Goal: Information Seeking & Learning: Learn about a topic

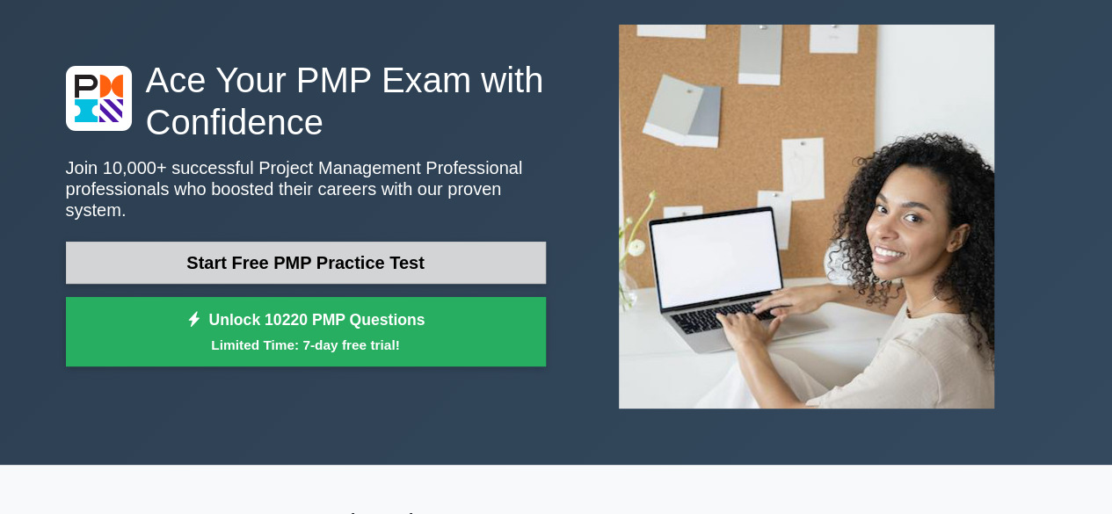
click at [470, 242] on link "Start Free PMP Practice Test" at bounding box center [306, 263] width 480 height 42
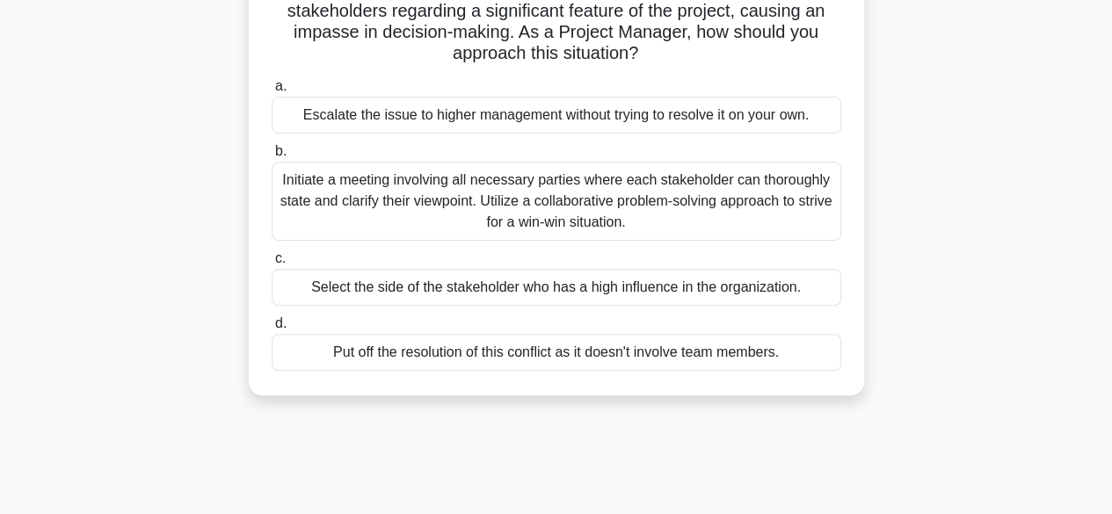
scroll to position [176, 0]
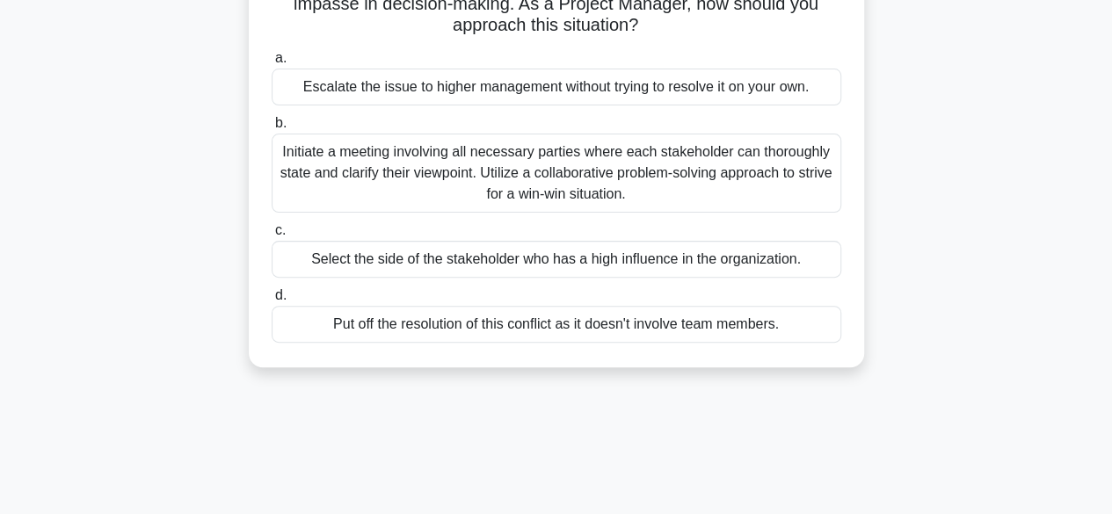
click at [658, 187] on div "Initiate a meeting involving all necessary parties where each stakeholder can t…" at bounding box center [557, 173] width 570 height 79
click at [272, 129] on input "b. Initiate a meeting involving all necessary parties where each stakeholder ca…" at bounding box center [272, 123] width 0 height 11
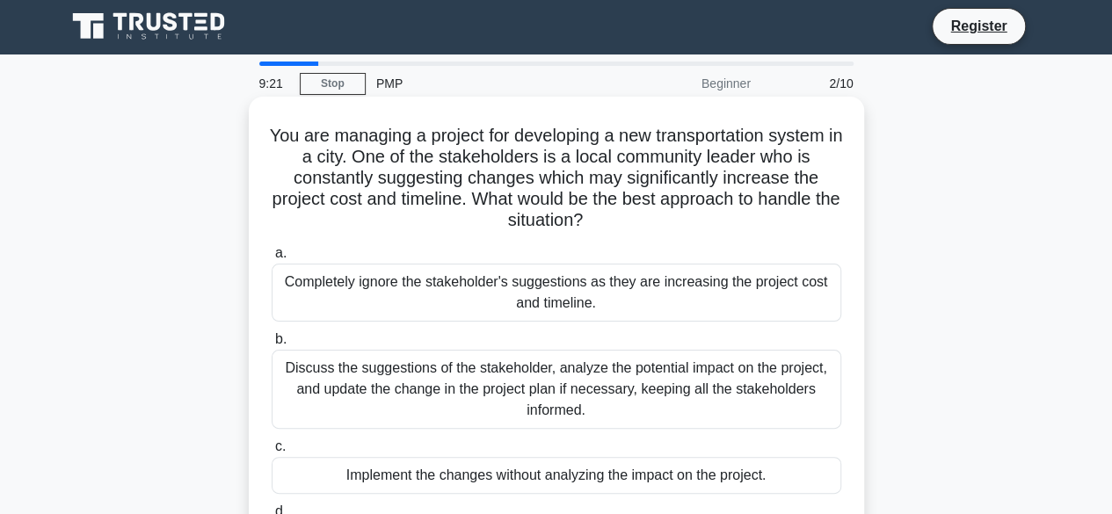
scroll to position [0, 0]
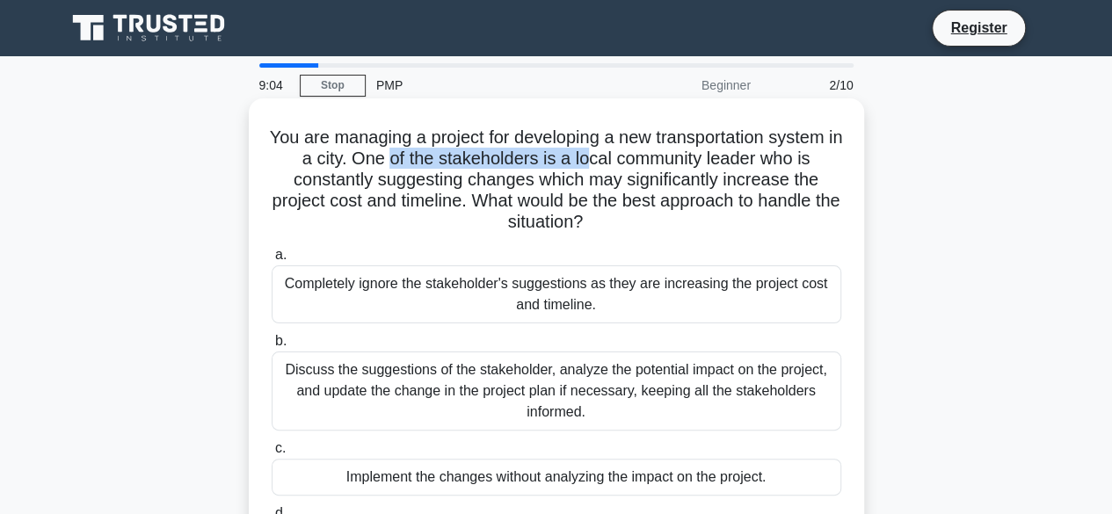
drag, startPoint x: 397, startPoint y: 167, endPoint x: 598, endPoint y: 164, distance: 200.5
click at [598, 164] on h5 "You are managing a project for developing a new transportation system in a city…" at bounding box center [556, 180] width 573 height 107
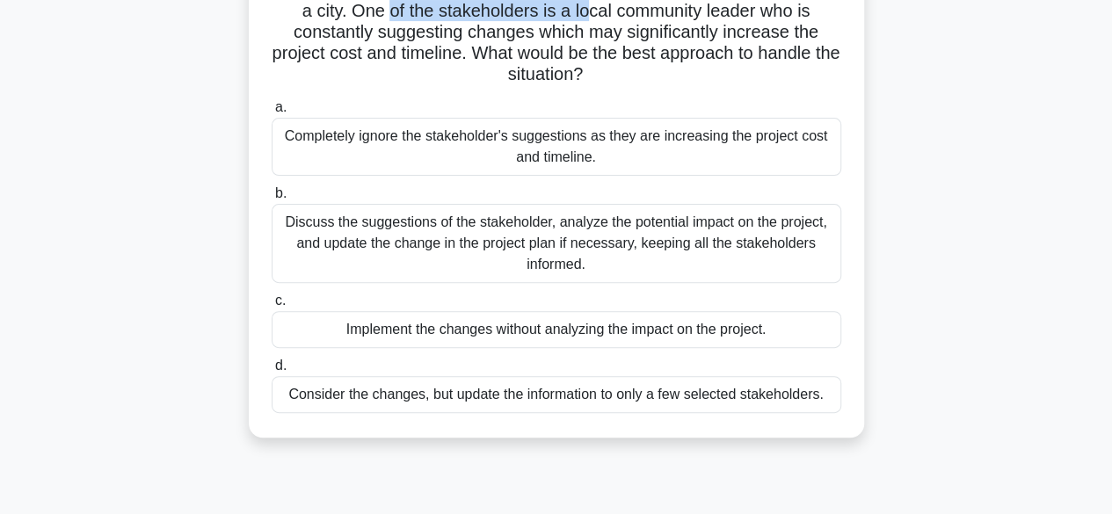
scroll to position [176, 0]
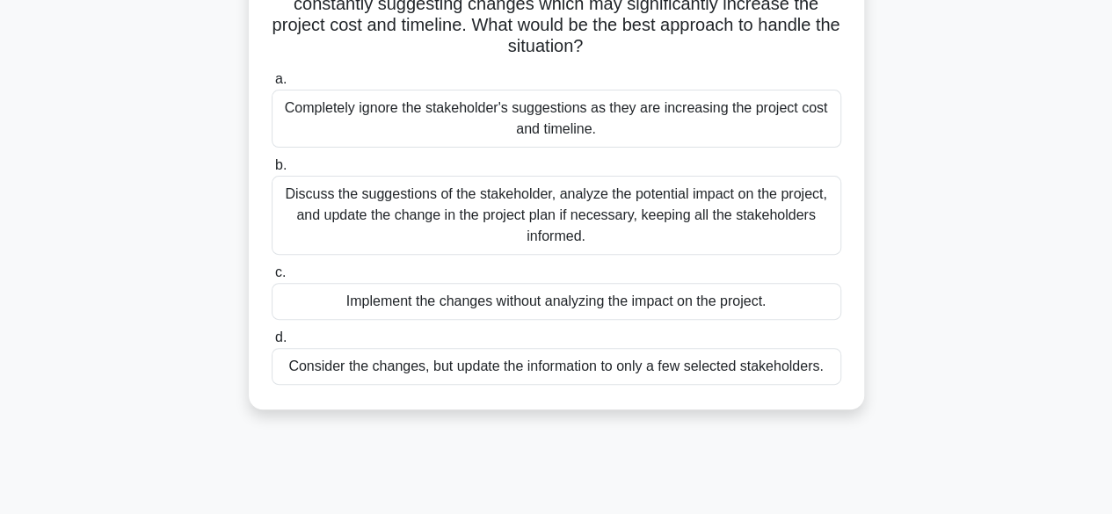
click at [519, 215] on div "Discuss the suggestions of the stakeholder, analyze the potential impact on the…" at bounding box center [557, 215] width 570 height 79
click at [272, 171] on input "b. Discuss the suggestions of the stakeholder, analyze the potential impact on …" at bounding box center [272, 165] width 0 height 11
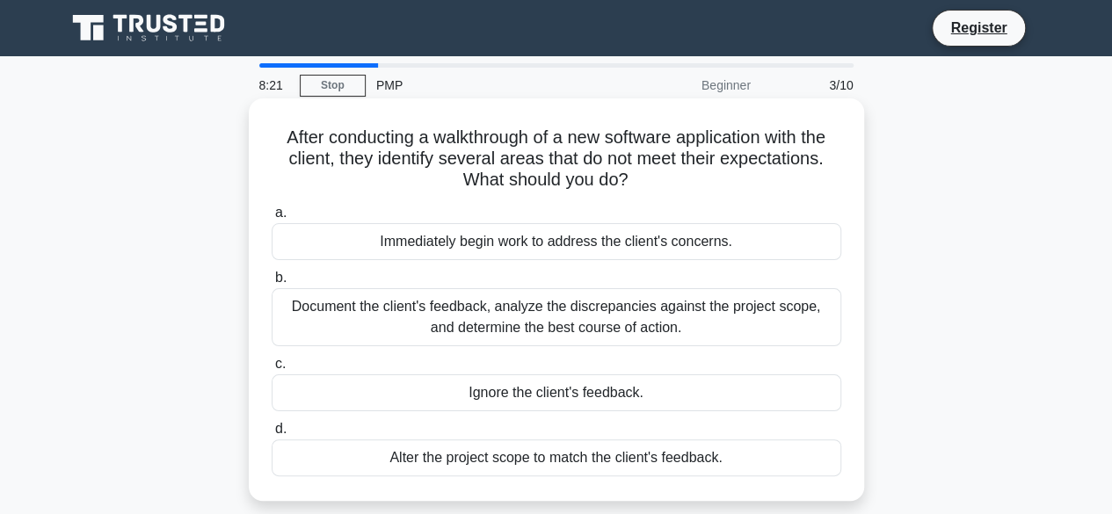
scroll to position [88, 0]
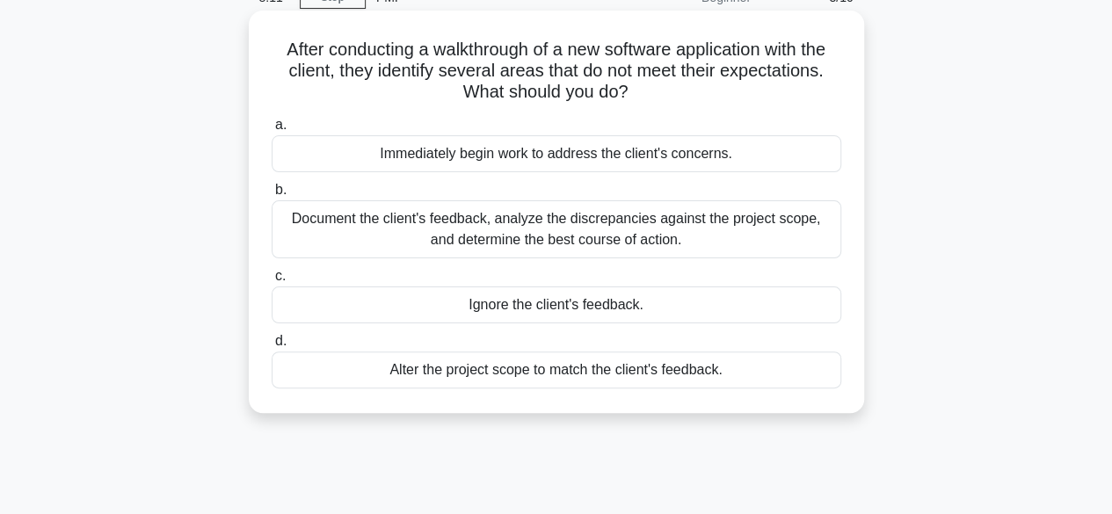
click at [660, 235] on div "Document the client's feedback, analyze the discrepancies against the project s…" at bounding box center [557, 229] width 570 height 58
click at [272, 196] on input "b. Document the client's feedback, analyze the discrepancies against the projec…" at bounding box center [272, 190] width 0 height 11
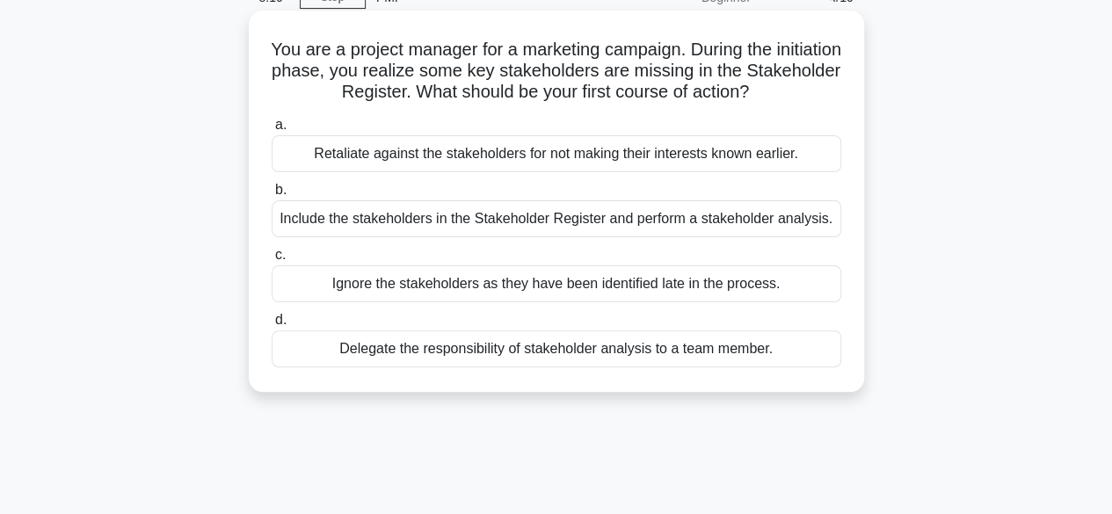
scroll to position [0, 0]
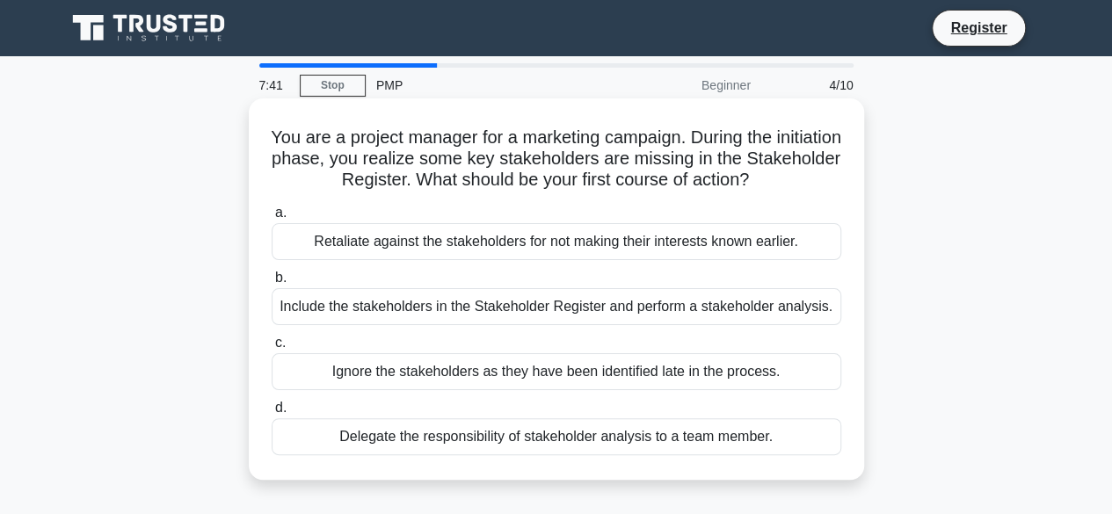
click at [671, 303] on div "Include the stakeholders in the Stakeholder Register and perform a stakeholder …" at bounding box center [557, 306] width 570 height 37
click at [272, 284] on input "b. Include the stakeholders in the Stakeholder Register and perform a stakehold…" at bounding box center [272, 278] width 0 height 11
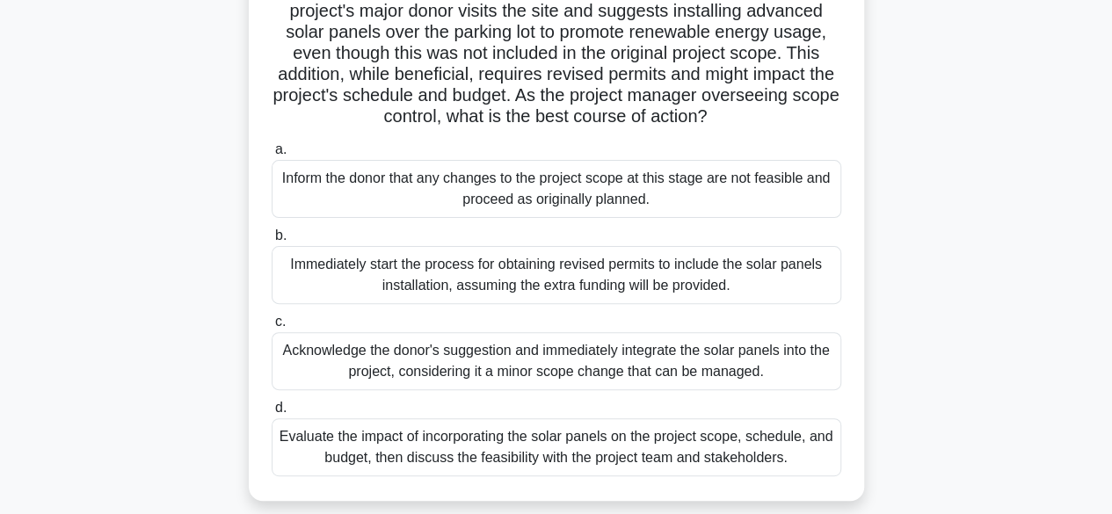
scroll to position [176, 0]
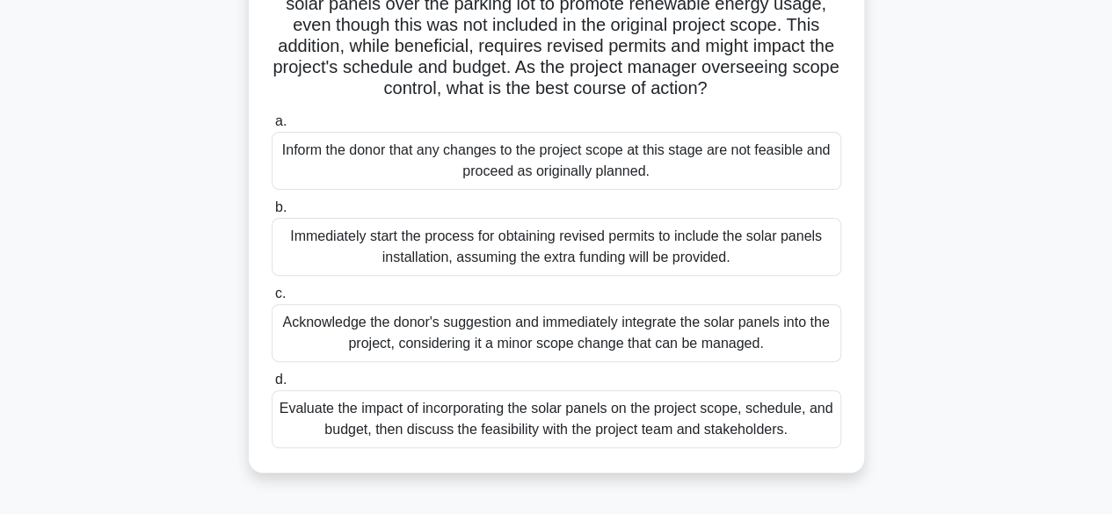
click at [584, 434] on div "Evaluate the impact of incorporating the solar panels on the project scope, sch…" at bounding box center [557, 419] width 570 height 58
click at [272, 386] on input "d. Evaluate the impact of incorporating the solar panels on the project scope, …" at bounding box center [272, 380] width 0 height 11
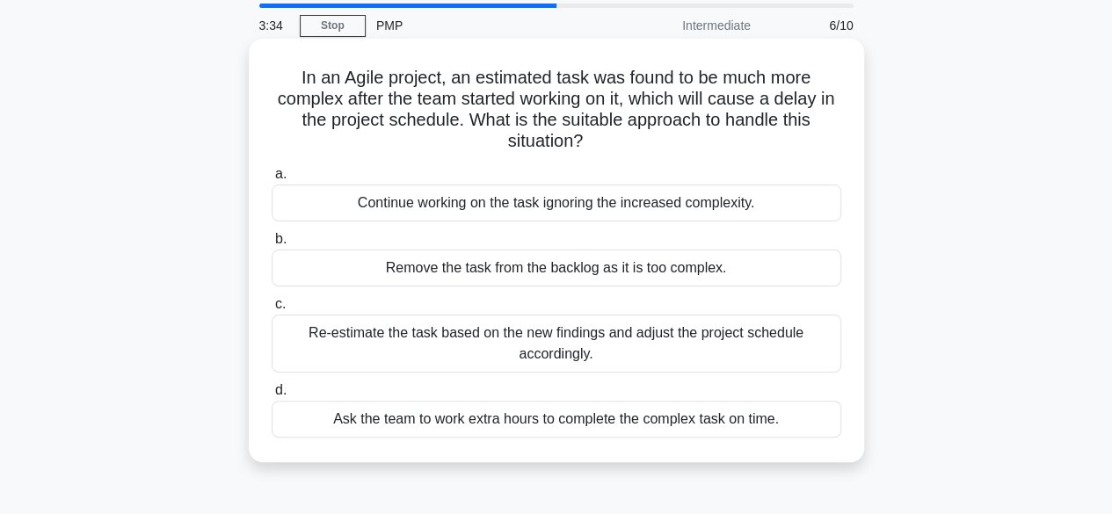
scroll to position [88, 0]
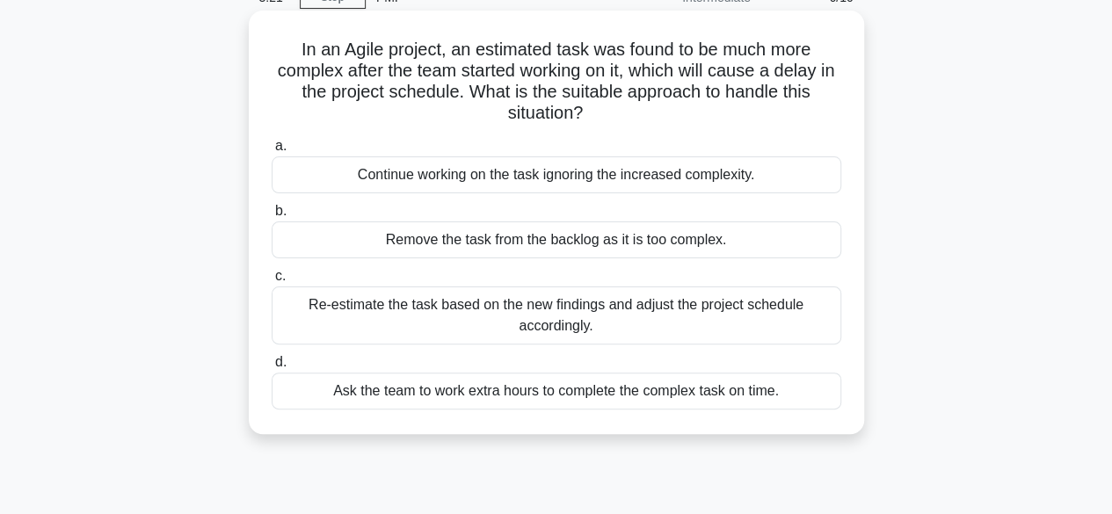
click at [642, 319] on div "Re-estimate the task based on the new findings and adjust the project schedule …" at bounding box center [557, 316] width 570 height 58
click at [272, 282] on input "c. Re-estimate the task based on the new findings and adjust the project schedu…" at bounding box center [272, 276] width 0 height 11
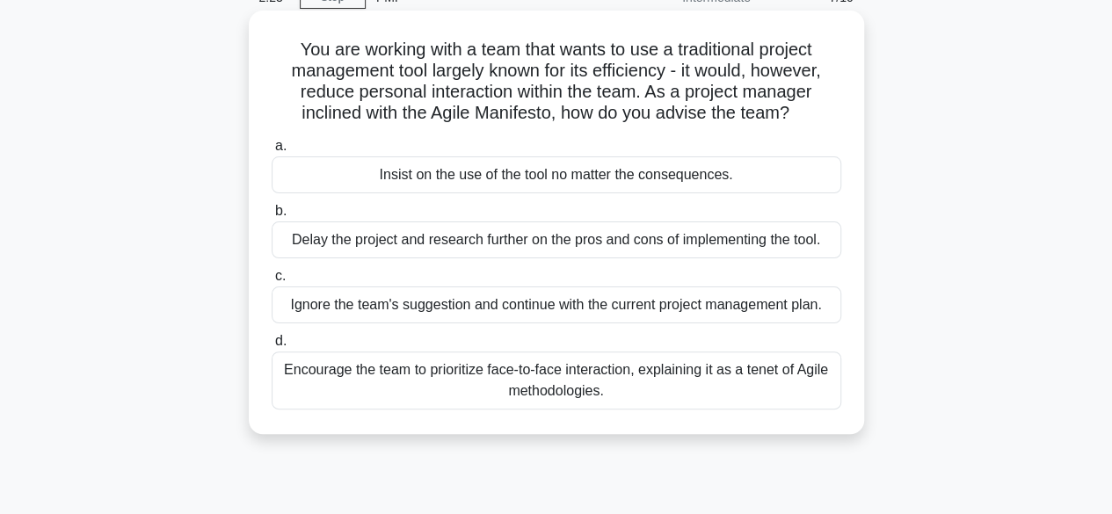
click at [680, 314] on div "Ignore the team's suggestion and continue with the current project management p…" at bounding box center [557, 305] width 570 height 37
click at [272, 282] on input "c. Ignore the team's suggestion and continue with the current project managemen…" at bounding box center [272, 276] width 0 height 11
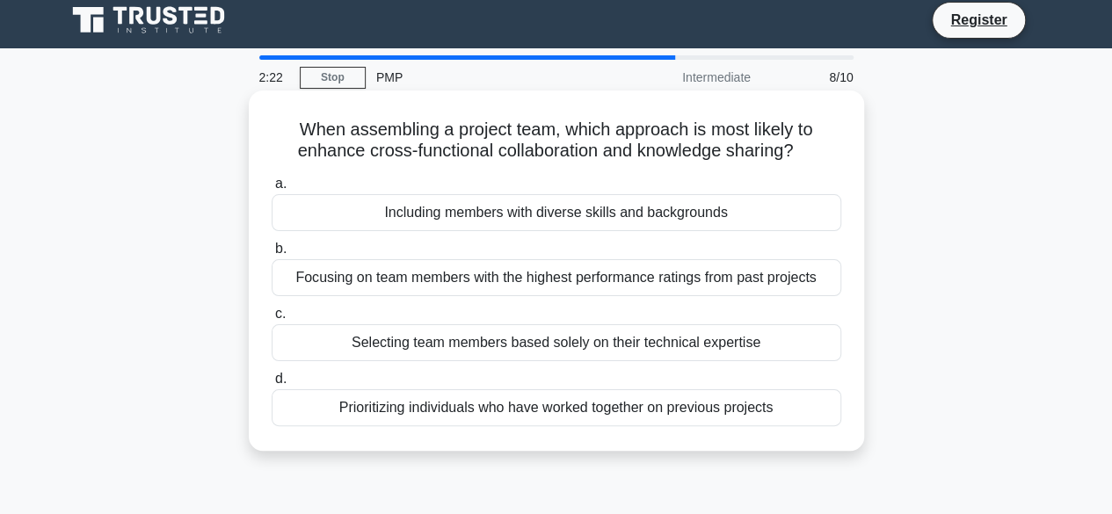
scroll to position [0, 0]
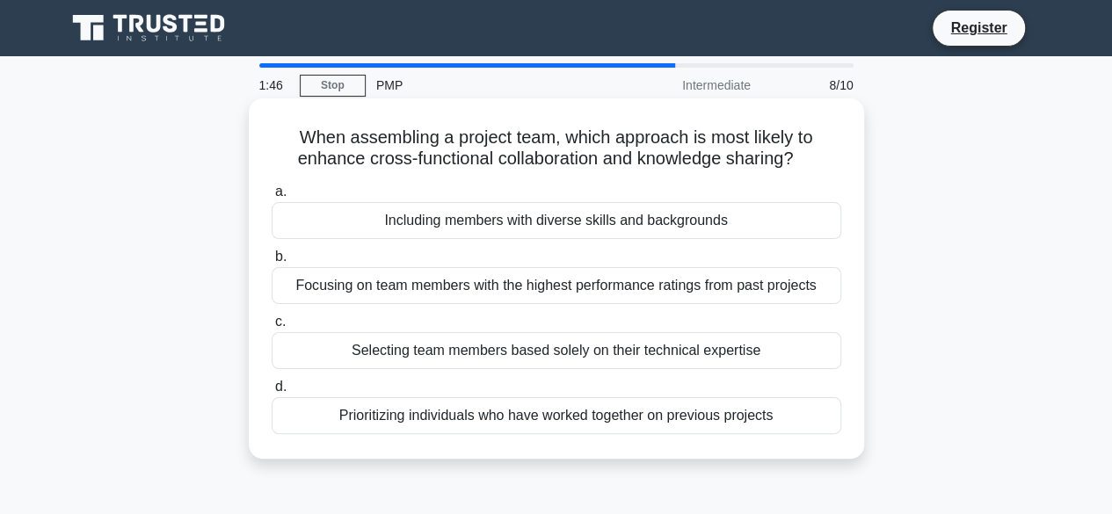
click at [530, 224] on div "Including members with diverse skills and backgrounds" at bounding box center [557, 220] width 570 height 37
click at [272, 198] on input "a. Including members with diverse skills and backgrounds" at bounding box center [272, 191] width 0 height 11
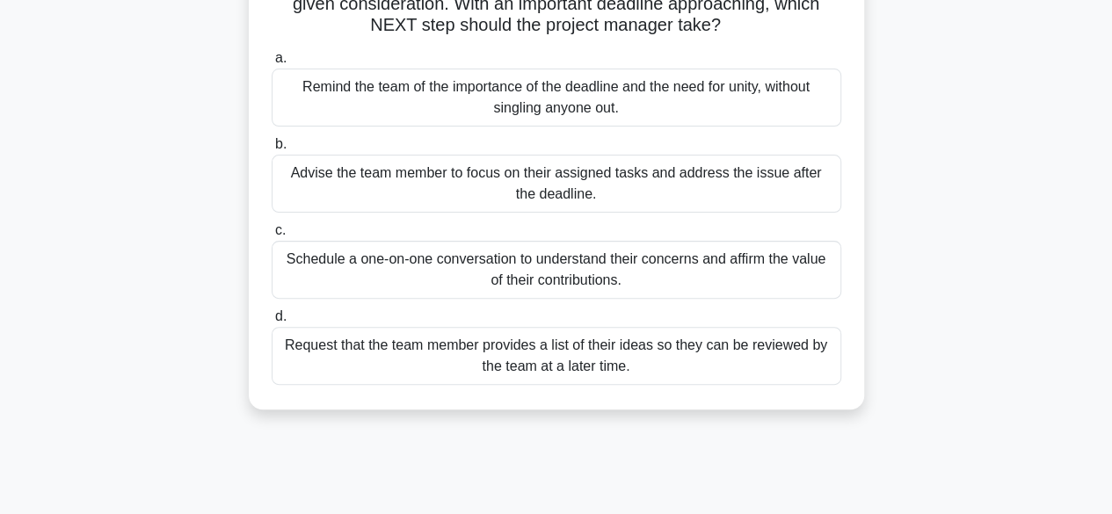
scroll to position [88, 0]
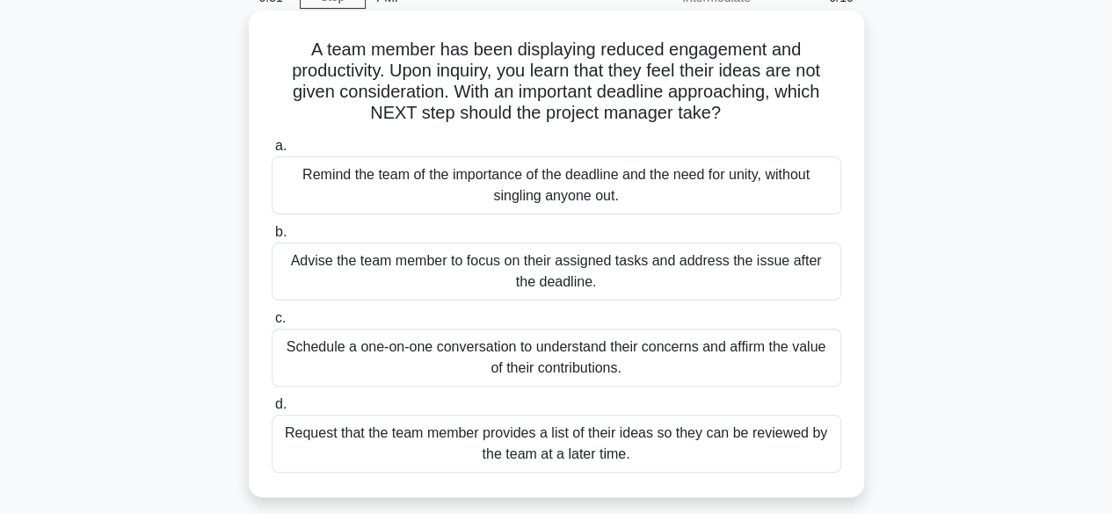
click at [658, 282] on div "Advise the team member to focus on their assigned tasks and address the issue a…" at bounding box center [557, 272] width 570 height 58
click at [272, 238] on input "b. Advise the team member to focus on their assigned tasks and address the issu…" at bounding box center [272, 232] width 0 height 11
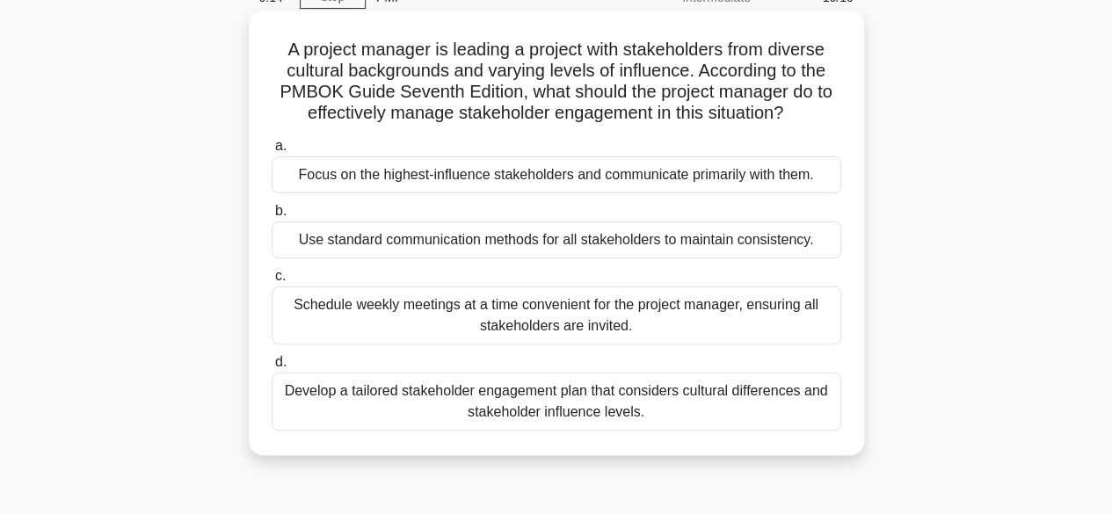
click at [526, 397] on div "Develop a tailored stakeholder engagement plan that considers cultural differen…" at bounding box center [557, 402] width 570 height 58
click at [272, 368] on input "d. Develop a tailored stakeholder engagement plan that considers cultural diffe…" at bounding box center [272, 362] width 0 height 11
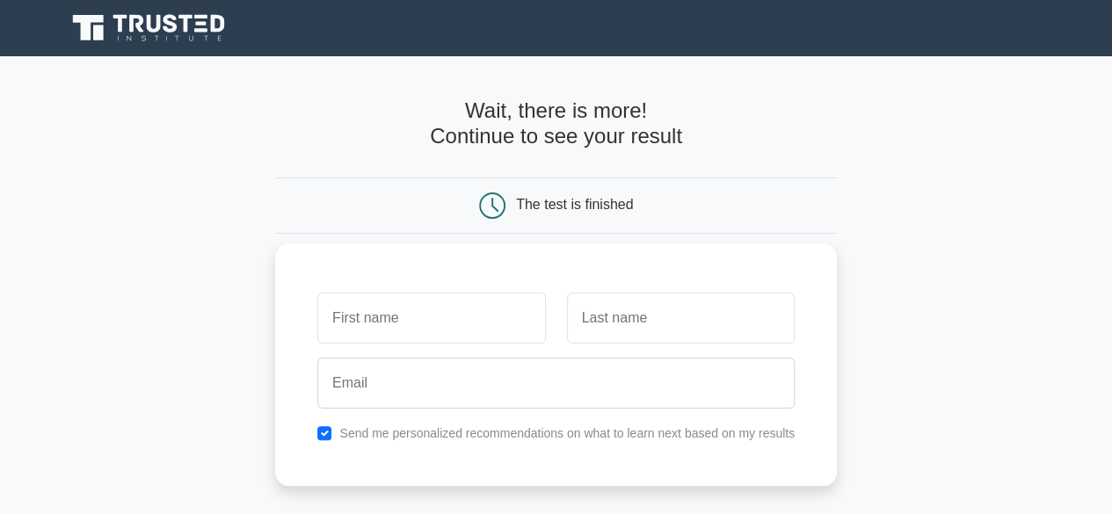
click at [485, 312] on input "text" at bounding box center [431, 318] width 228 height 51
type input "maidul"
click at [675, 332] on input "text" at bounding box center [681, 318] width 228 height 51
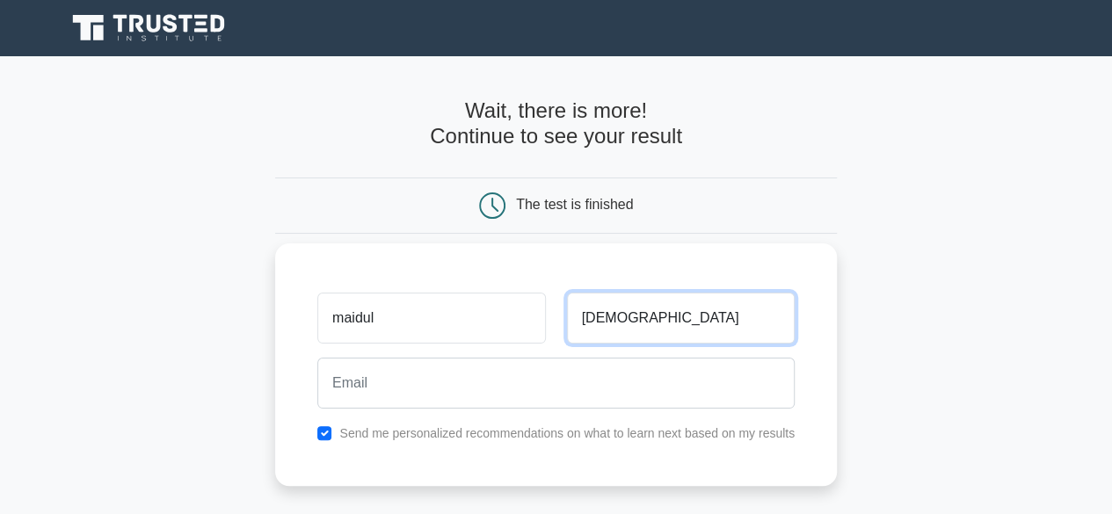
type input "Islam"
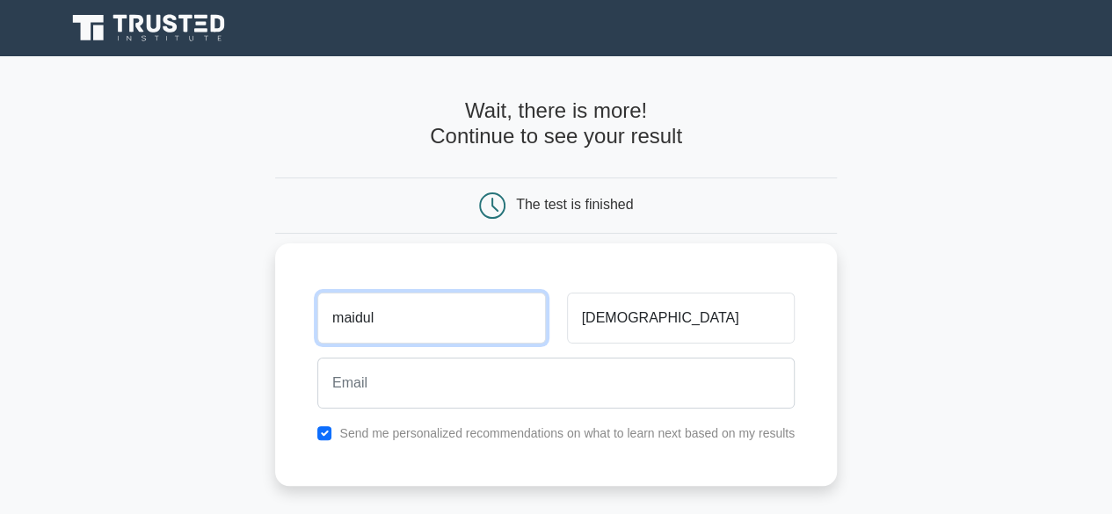
click at [348, 321] on input "maidul" at bounding box center [431, 318] width 228 height 51
type input "Maidul"
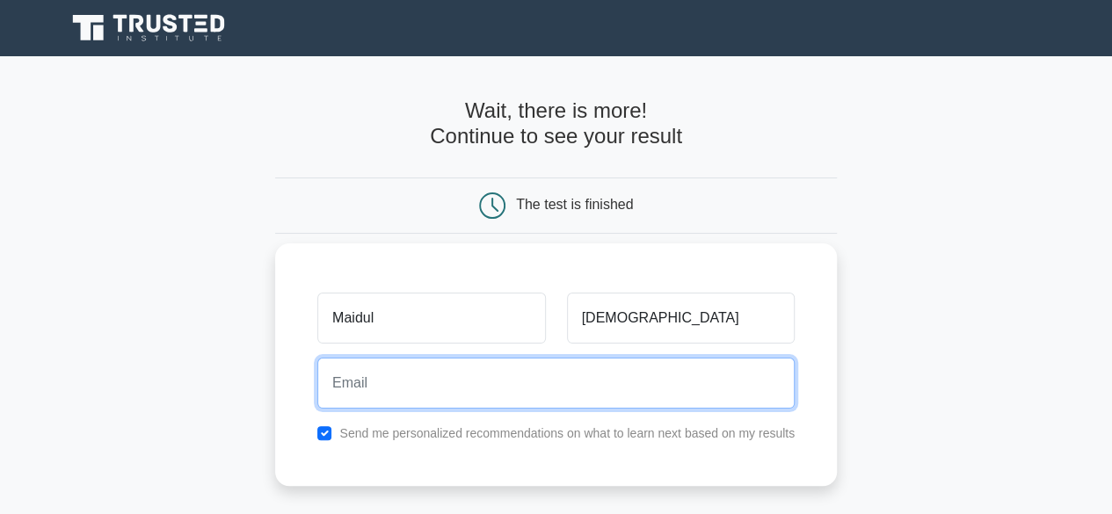
click at [364, 375] on input "email" at bounding box center [555, 383] width 477 height 51
type input "maidulrhd@gmail.com"
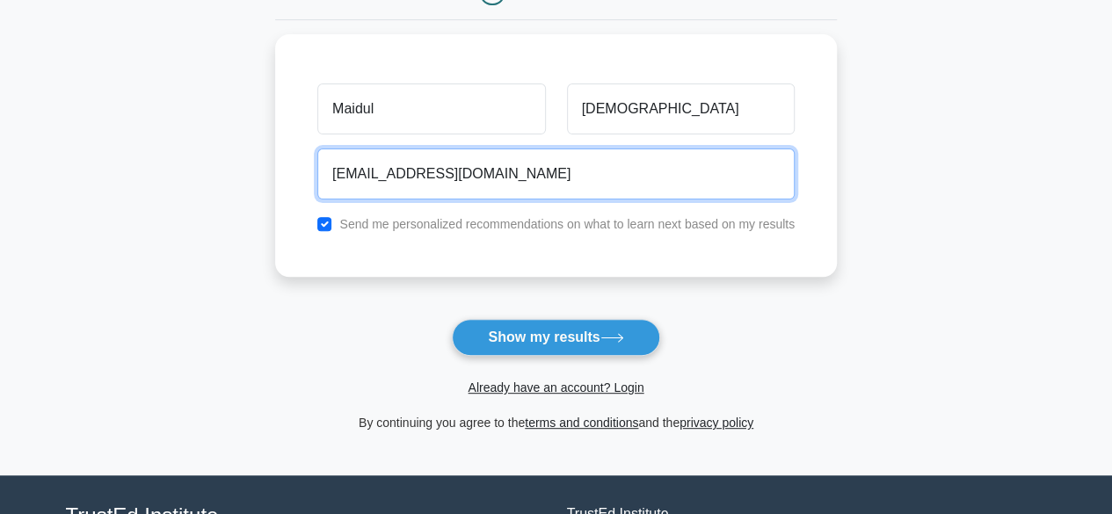
scroll to position [176, 0]
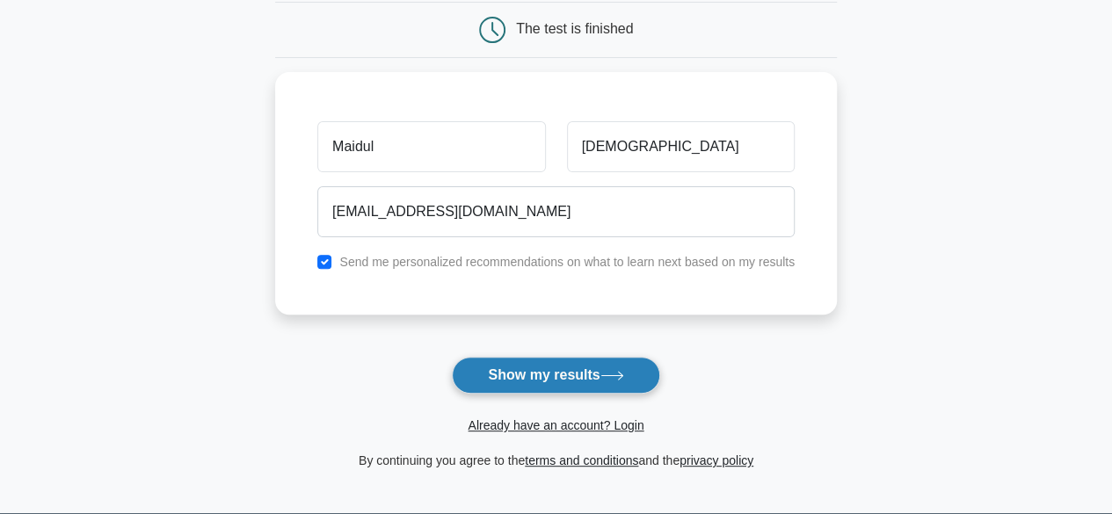
click at [582, 363] on button "Show my results" at bounding box center [556, 375] width 208 height 37
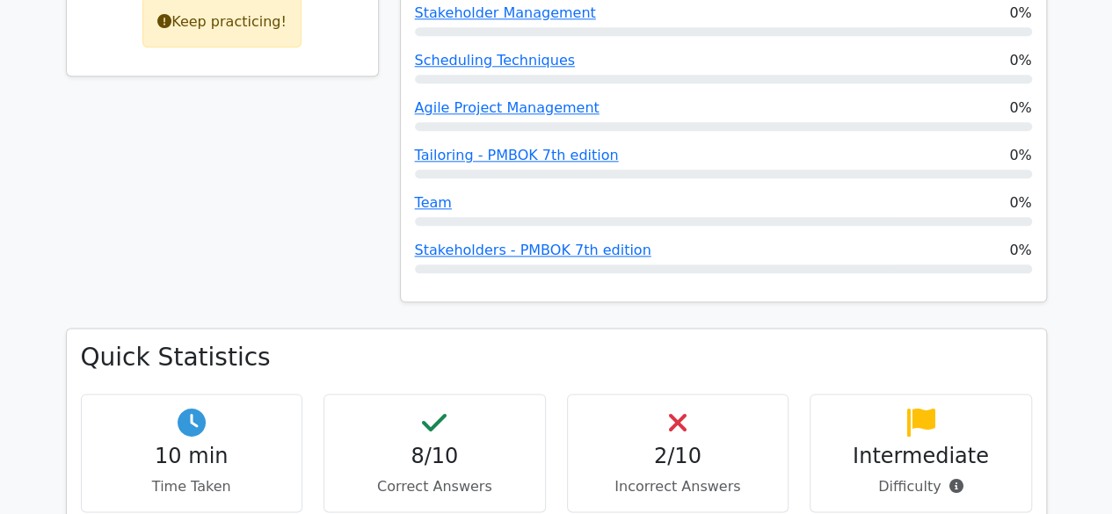
scroll to position [967, 0]
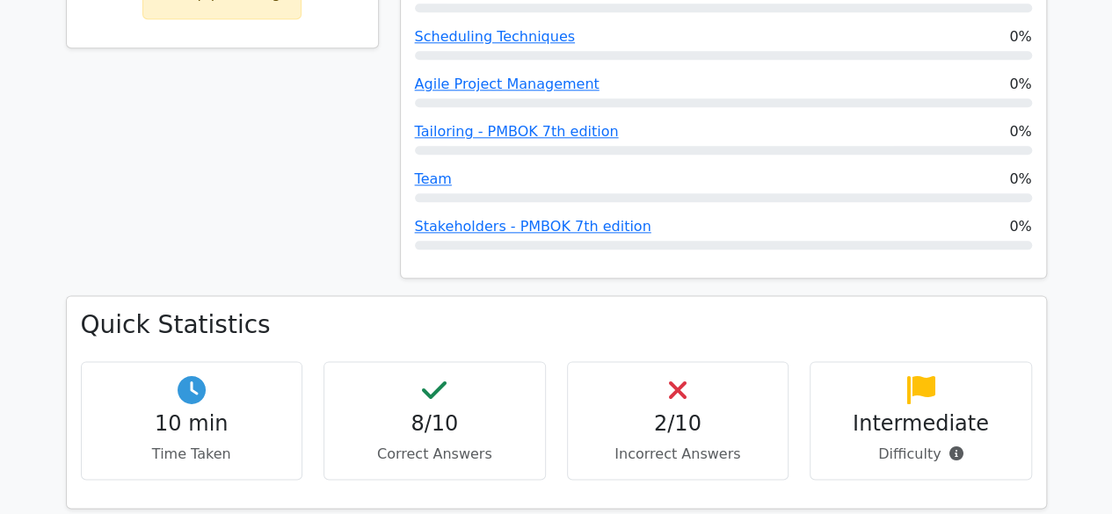
click at [687, 444] on p "Incorrect Answers" at bounding box center [678, 454] width 193 height 21
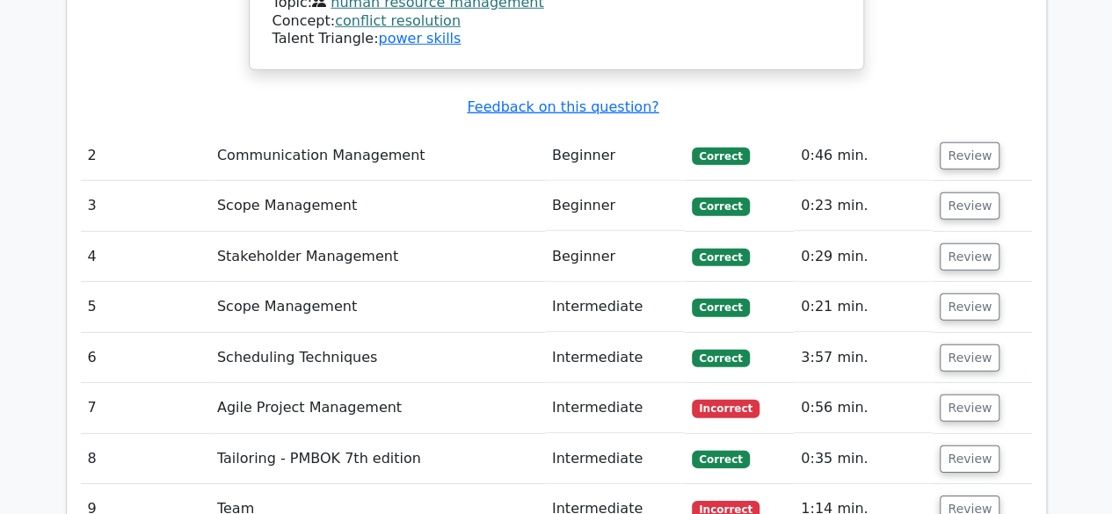
scroll to position [2462, 0]
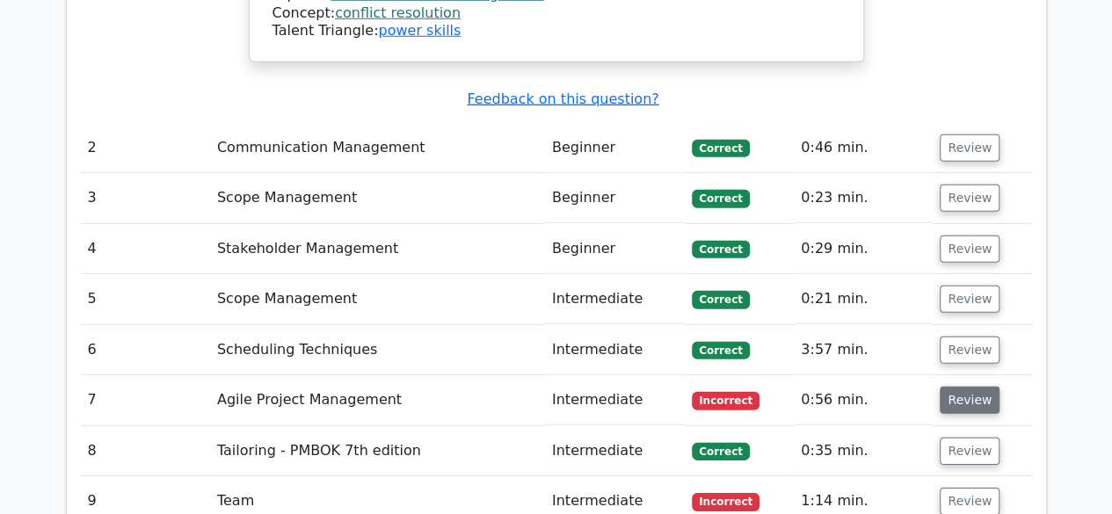
click at [973, 387] on button "Review" at bounding box center [970, 400] width 60 height 27
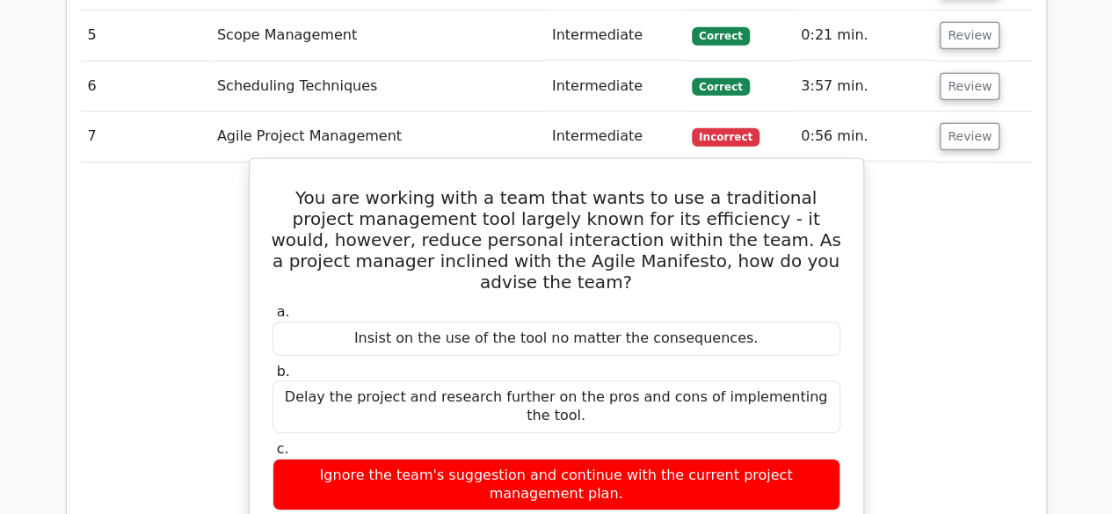
scroll to position [2638, 0]
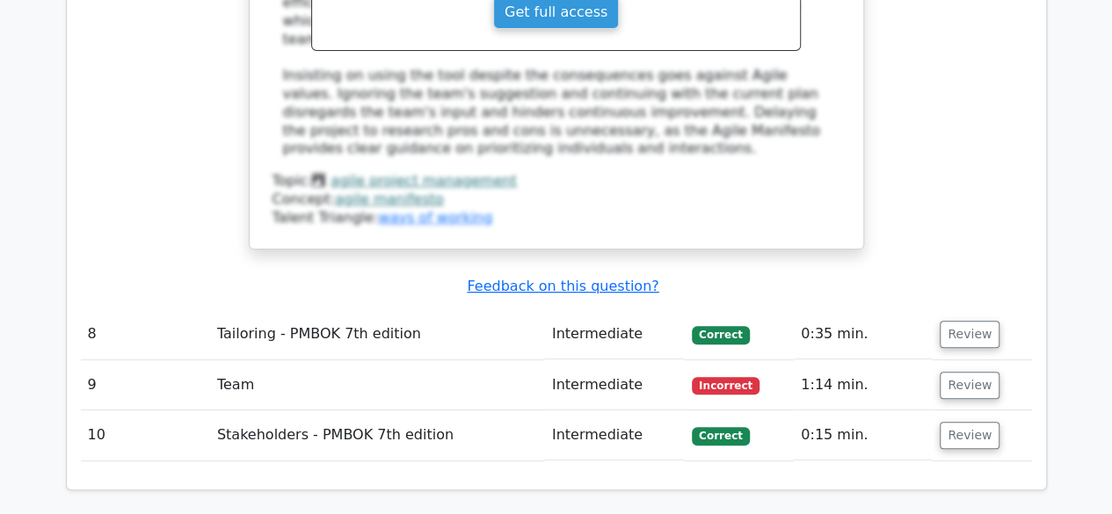
scroll to position [3517, 0]
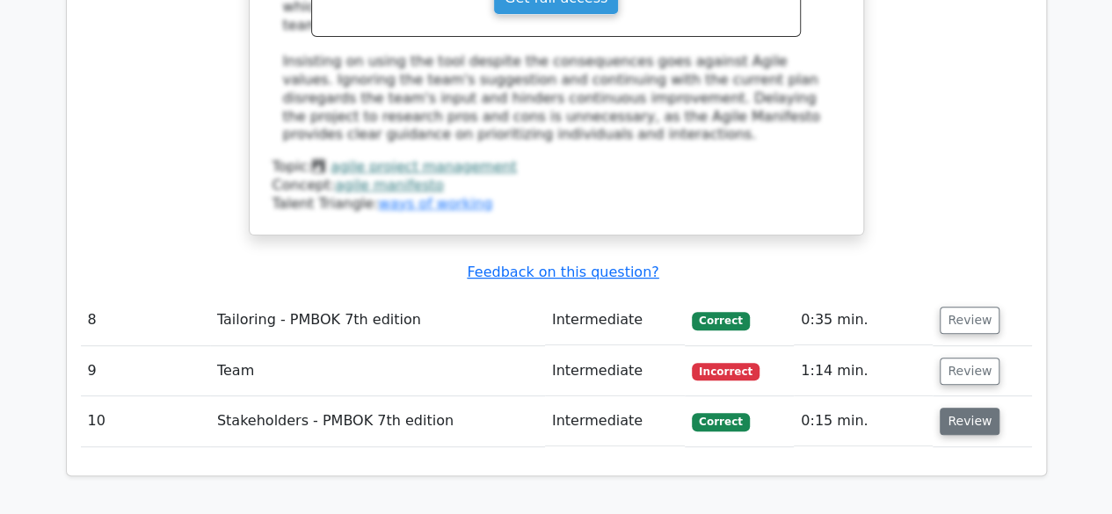
click at [951, 408] on button "Review" at bounding box center [970, 421] width 60 height 27
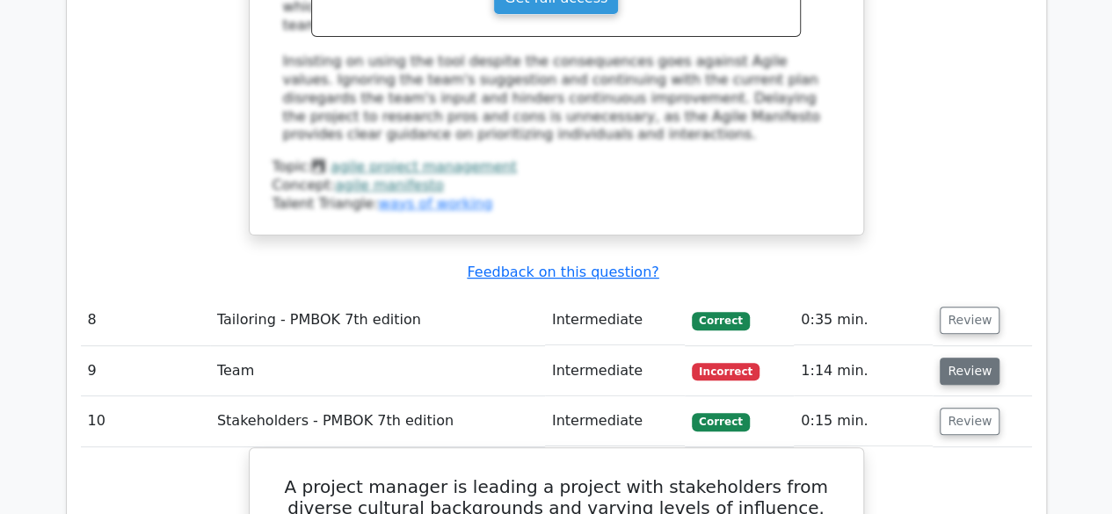
click at [974, 358] on button "Review" at bounding box center [970, 371] width 60 height 27
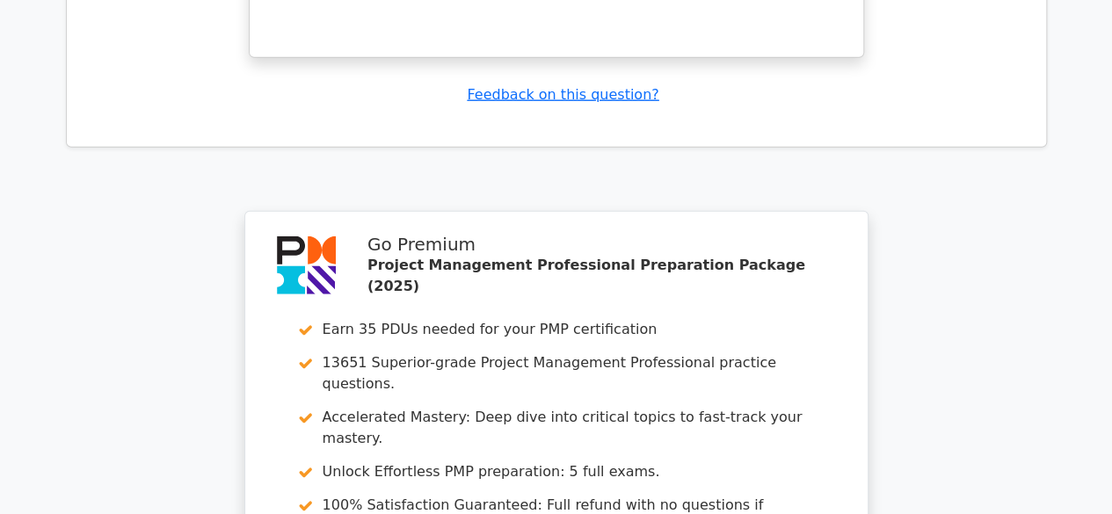
scroll to position [5628, 0]
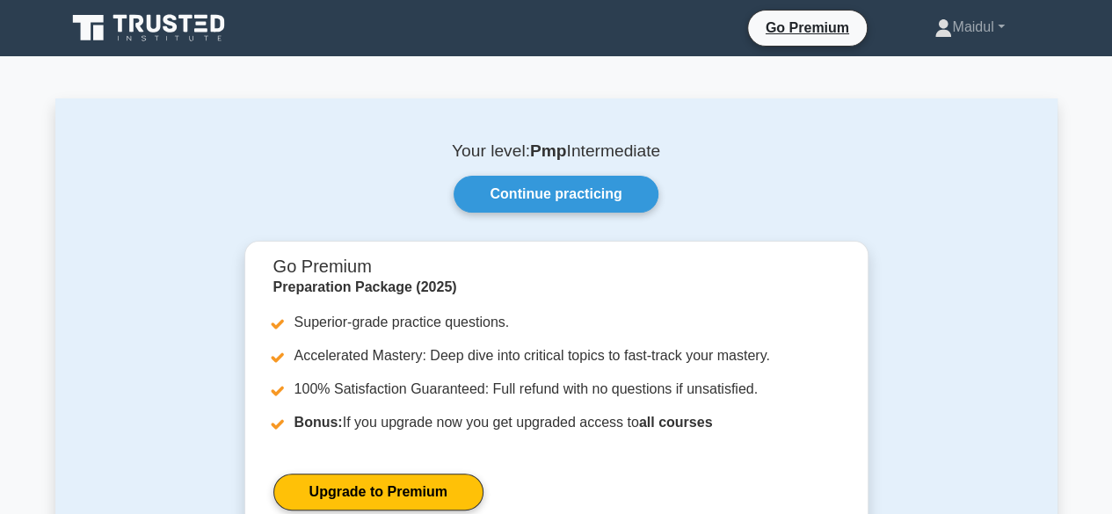
click at [150, 24] on icon at bounding box center [154, 24] width 14 height 18
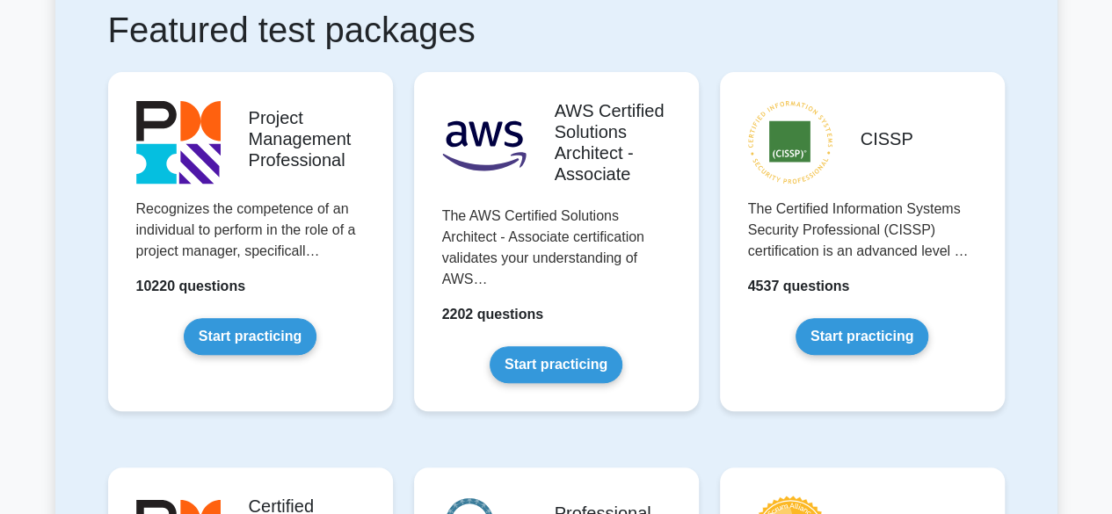
scroll to position [352, 0]
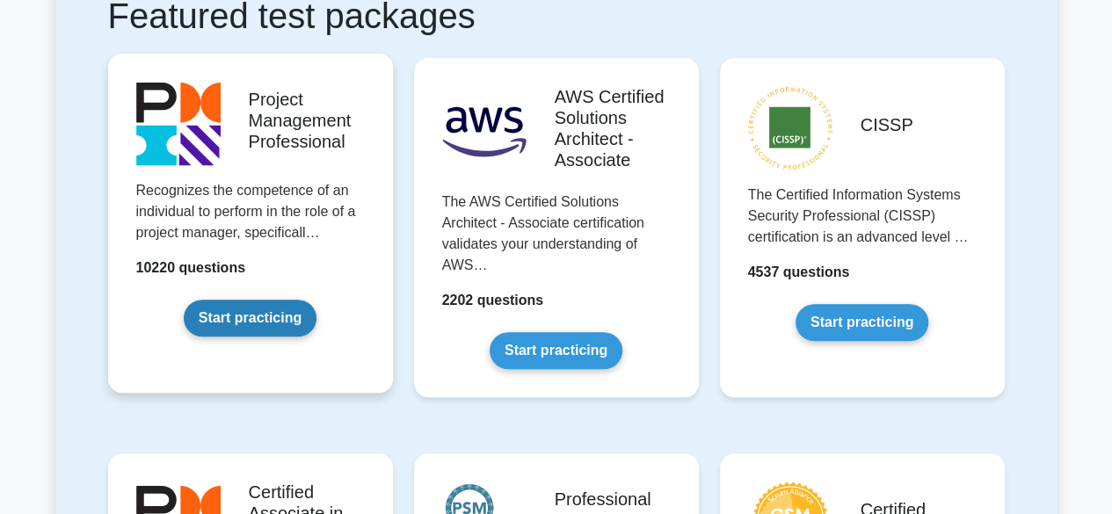
click at [273, 314] on link "Start practicing" at bounding box center [250, 318] width 133 height 37
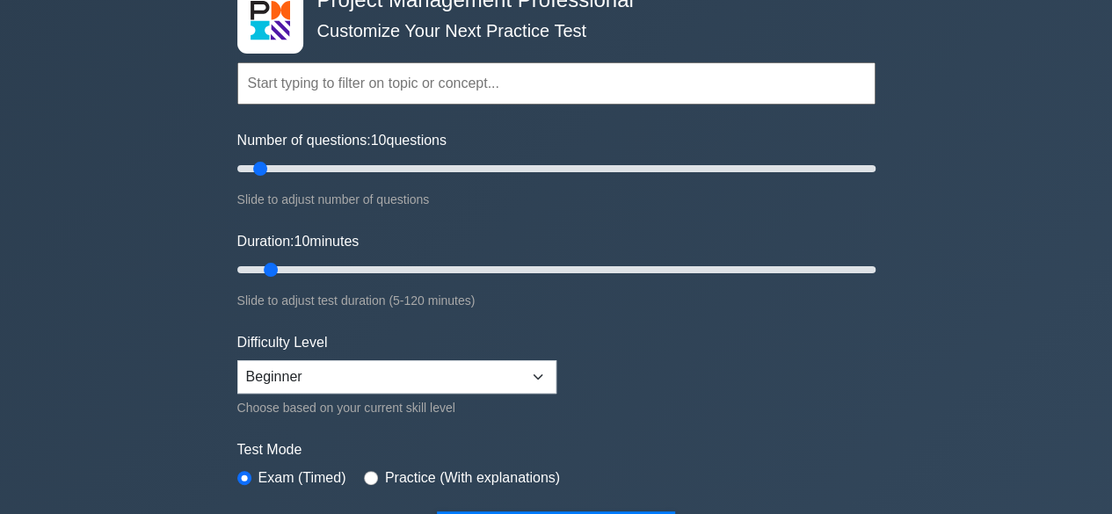
scroll to position [88, 0]
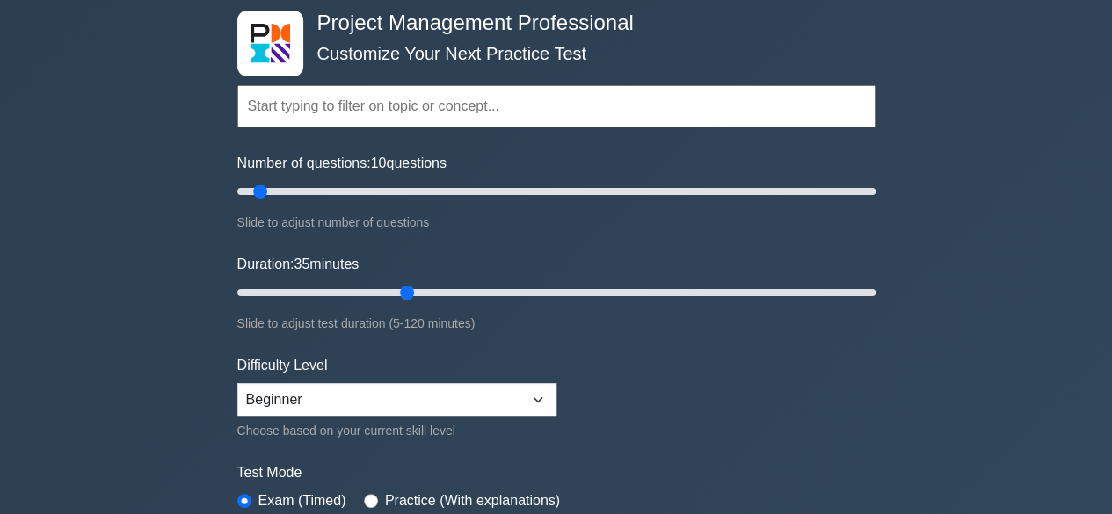
drag, startPoint x: 267, startPoint y: 287, endPoint x: 409, endPoint y: 288, distance: 141.6
type input "35"
click at [409, 288] on input "Duration: 35 minutes" at bounding box center [556, 292] width 638 height 21
drag, startPoint x: 254, startPoint y: 190, endPoint x: 806, endPoint y: 186, distance: 552.2
type input "180"
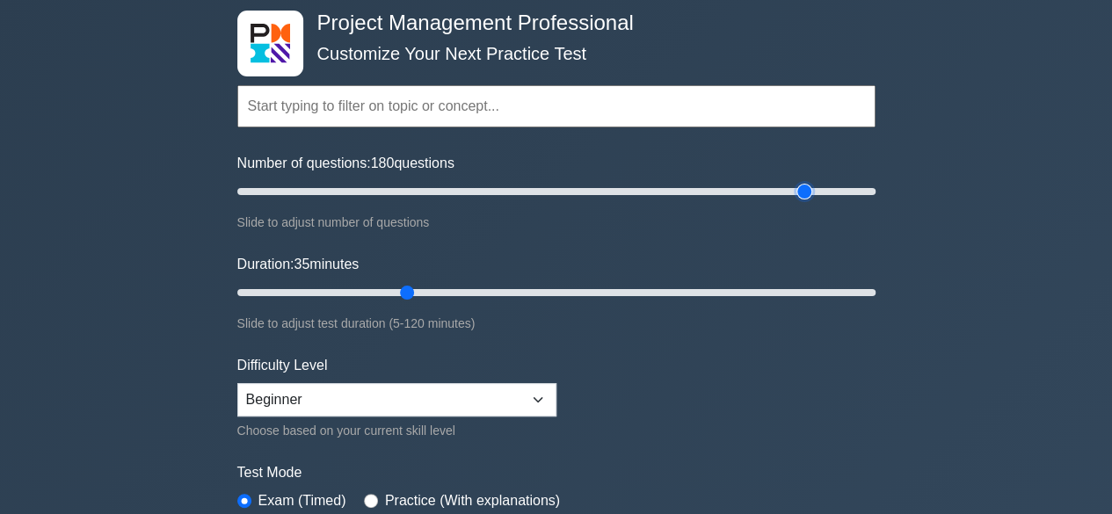
click at [806, 186] on input "Number of questions: 180 questions" at bounding box center [556, 191] width 638 height 21
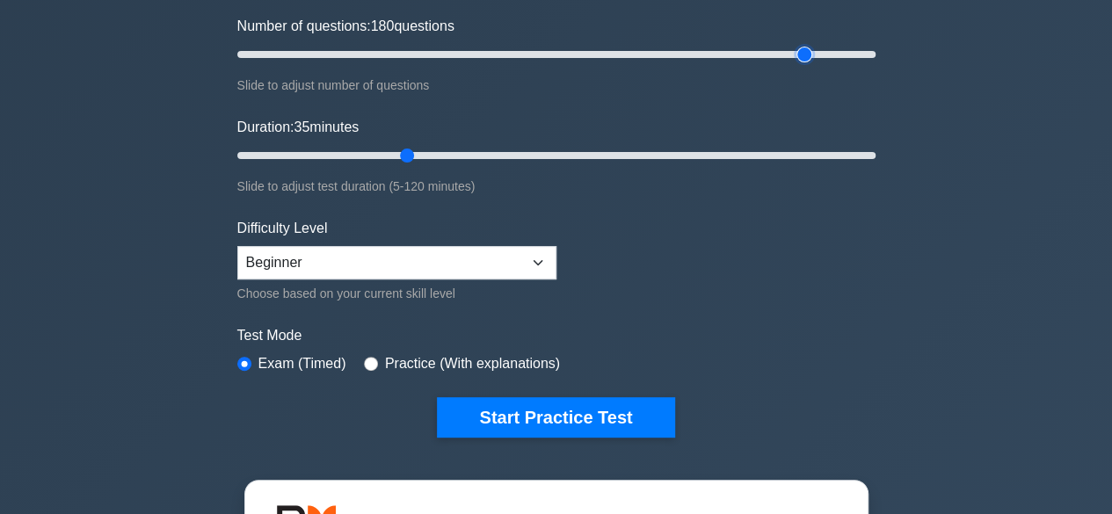
scroll to position [264, 0]
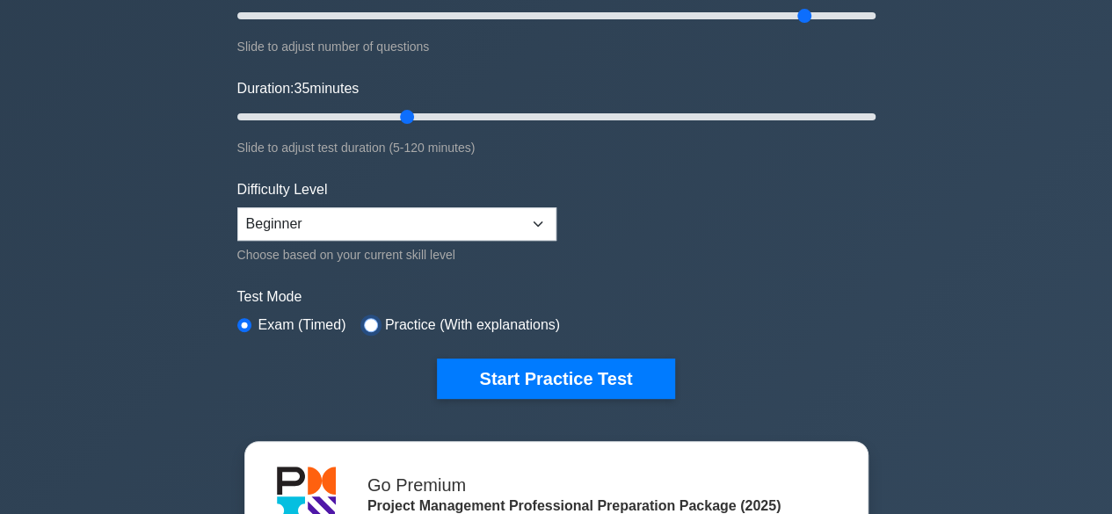
click at [368, 319] on input "radio" at bounding box center [371, 325] width 14 height 14
radio input "true"
click at [246, 323] on input "radio" at bounding box center [244, 325] width 14 height 14
radio input "true"
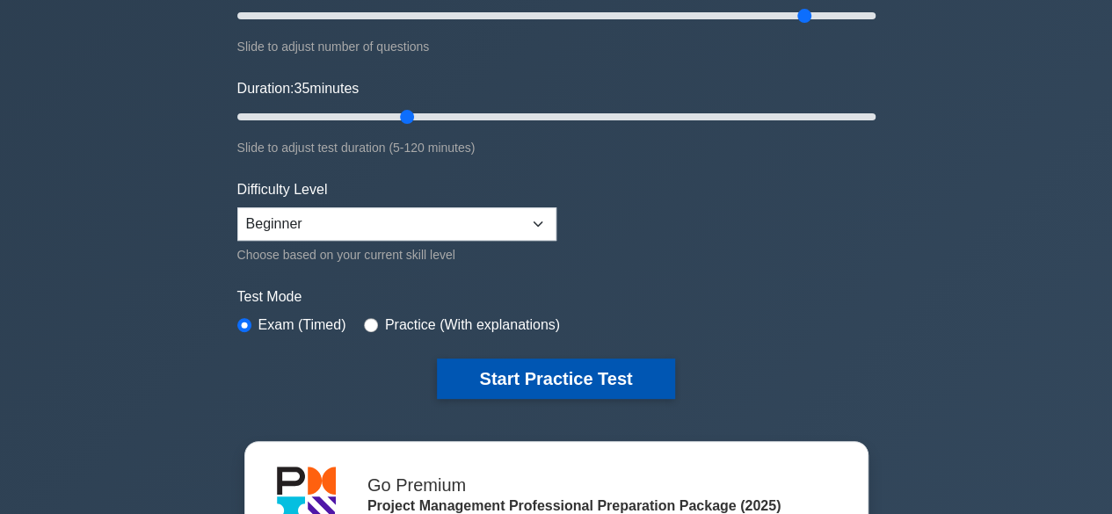
click at [487, 365] on button "Start Practice Test" at bounding box center [555, 379] width 237 height 40
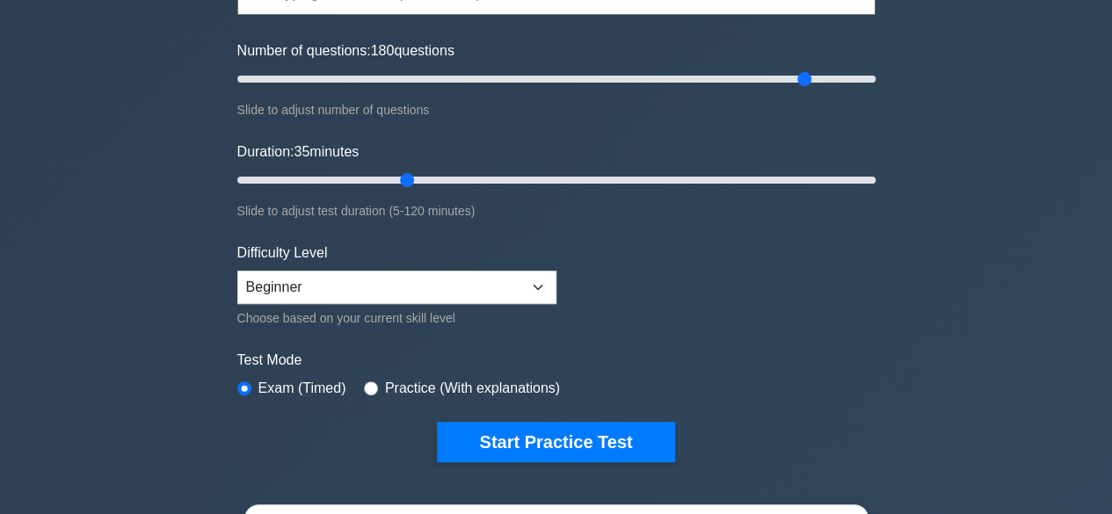
scroll to position [0, 0]
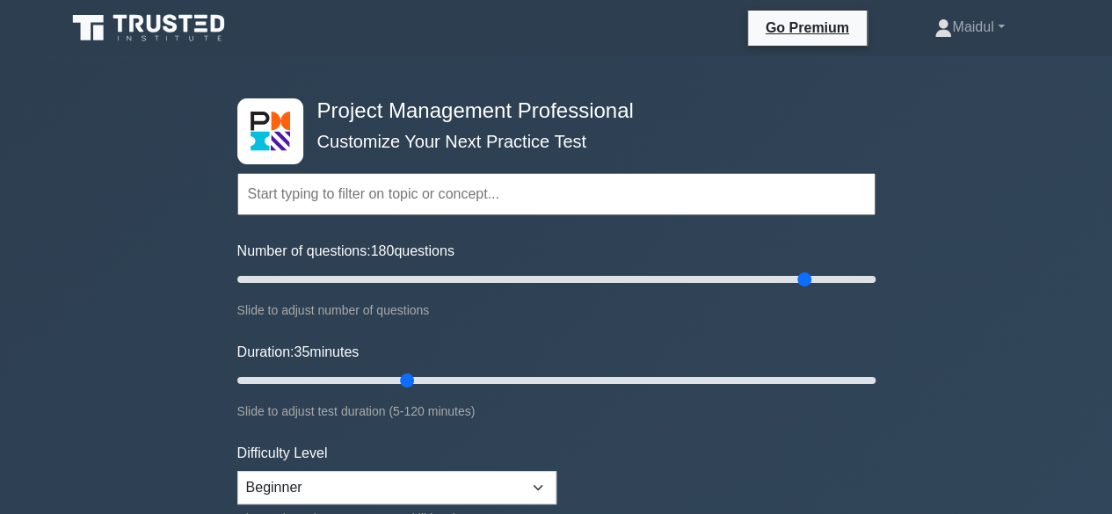
click at [130, 18] on icon at bounding box center [136, 24] width 14 height 18
